Goal: Information Seeking & Learning: Learn about a topic

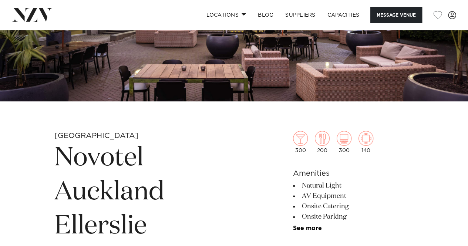
scroll to position [259, 0]
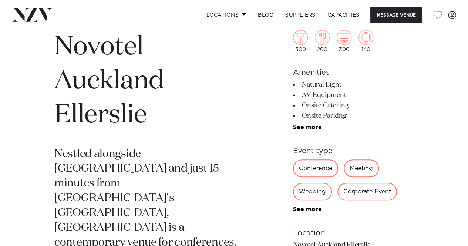
click at [381, 192] on div "Corporate Event" at bounding box center [368, 192] width 60 height 18
click at [308, 211] on link "See more" at bounding box center [322, 210] width 58 height 6
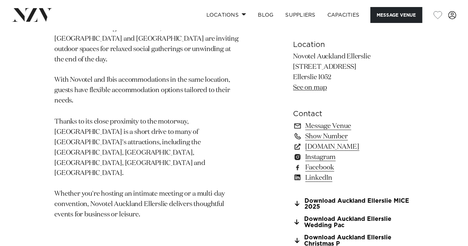
scroll to position [593, 0]
click at [330, 123] on link "Message Venue" at bounding box center [353, 126] width 121 height 10
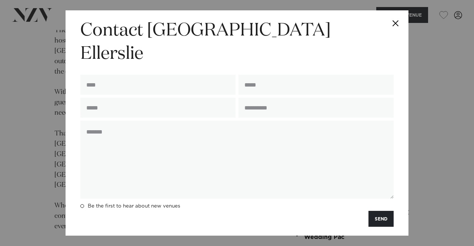
click at [398, 36] on button "Close" at bounding box center [396, 23] width 26 height 26
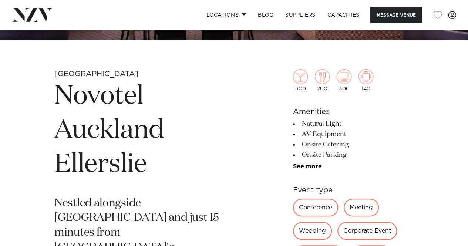
scroll to position [0, 0]
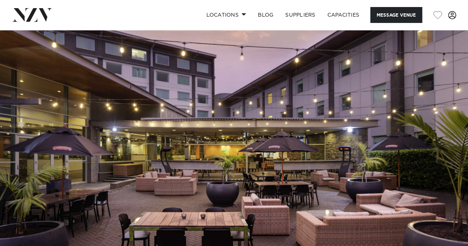
click at [452, 16] on span at bounding box center [452, 15] width 8 height 8
click at [345, 16] on link "Capacities" at bounding box center [344, 15] width 44 height 16
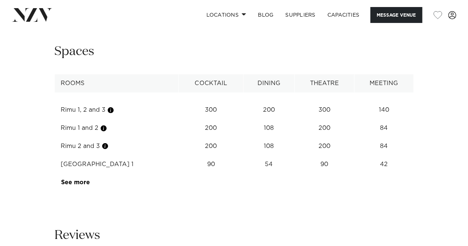
scroll to position [1222, 0]
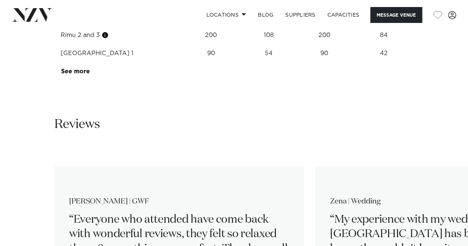
click at [80, 76] on td "See more" at bounding box center [90, 72] width 70 height 18
click at [81, 71] on link "See more" at bounding box center [90, 72] width 58 height 6
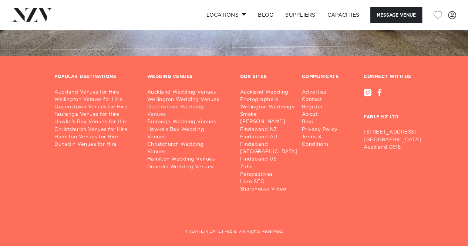
scroll to position [2309, 0]
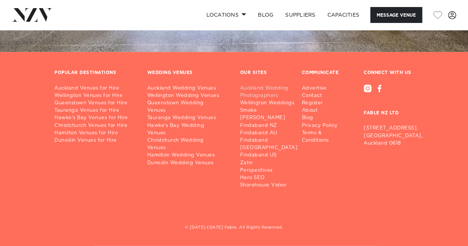
click at [250, 85] on link "Auckland Wedding Photographers" at bounding box center [272, 92] width 64 height 15
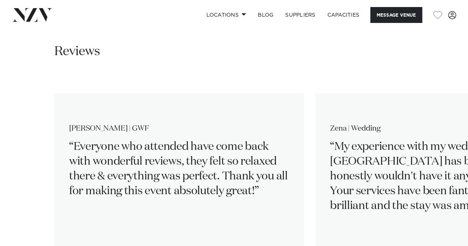
scroll to position [1309, 0]
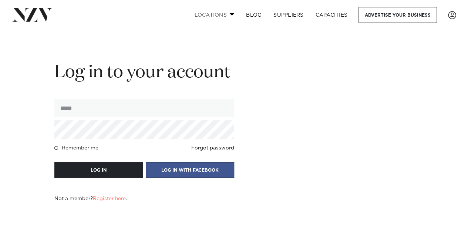
click at [230, 14] on span at bounding box center [232, 14] width 5 height 3
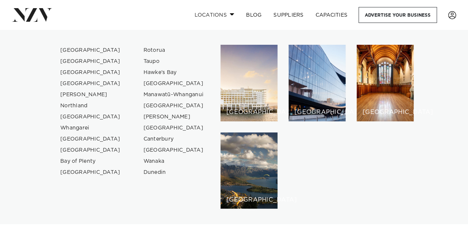
click at [230, 14] on span at bounding box center [232, 14] width 5 height 3
